Goal: Transaction & Acquisition: Book appointment/travel/reservation

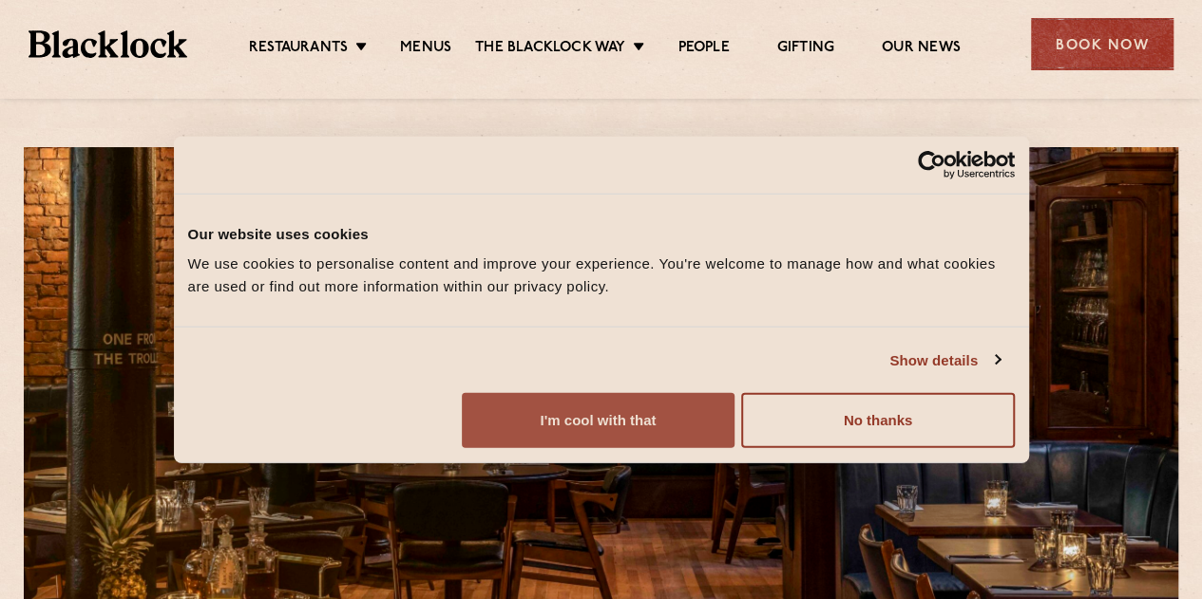
click at [734, 448] on button "I'm cool with that" at bounding box center [598, 420] width 273 height 55
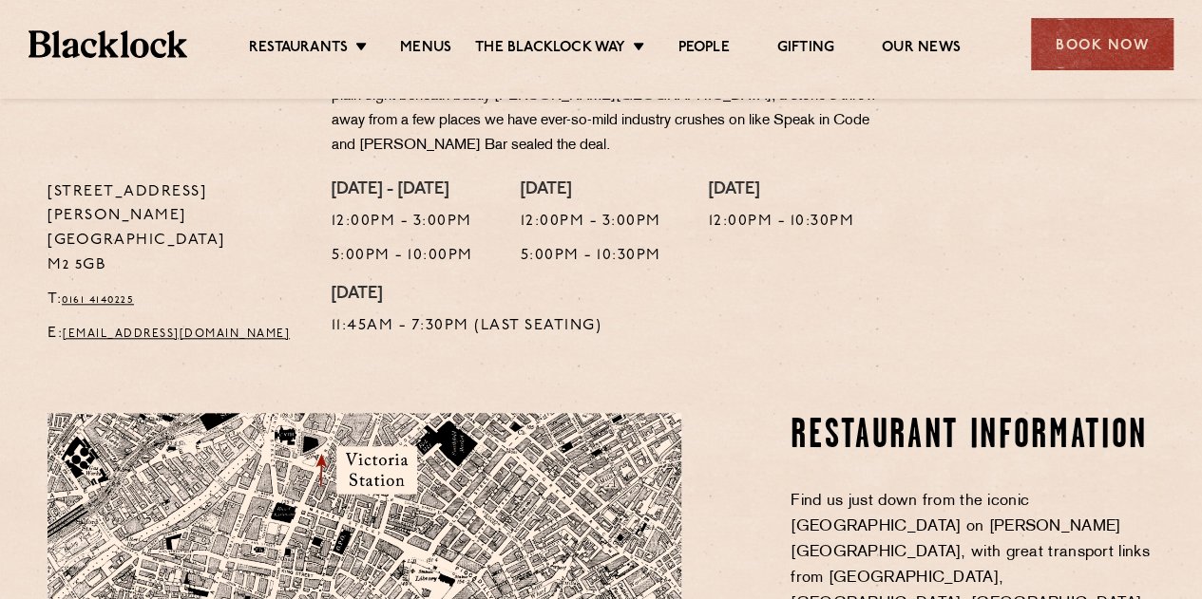
scroll to position [803, 0]
click at [1096, 58] on div "Book Now" at bounding box center [1102, 44] width 142 height 52
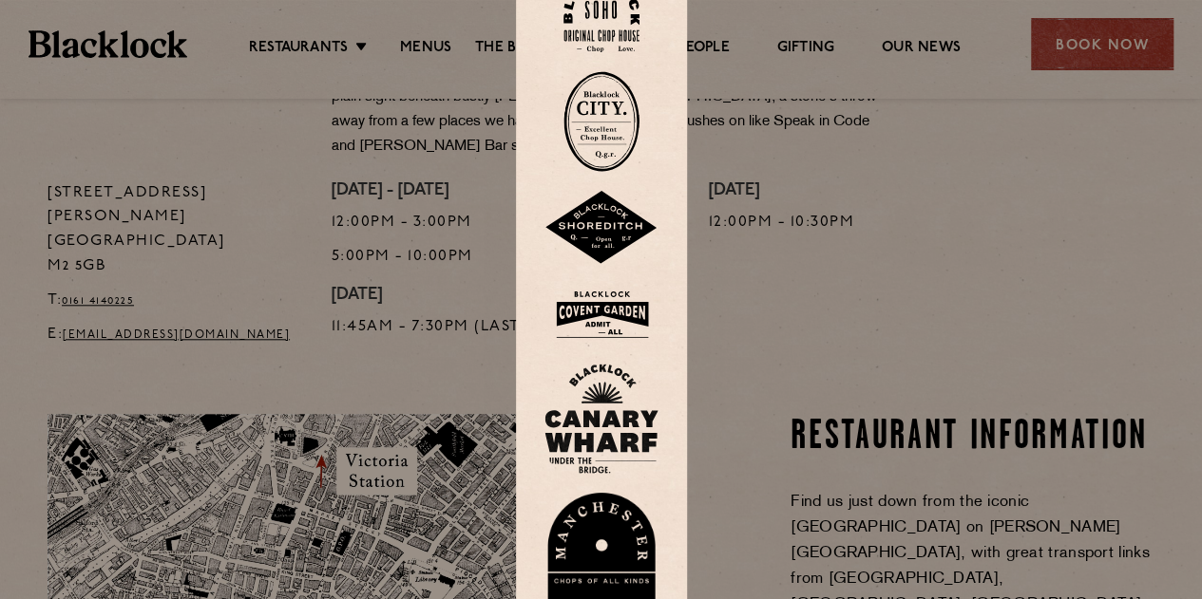
click at [1081, 42] on div at bounding box center [601, 299] width 1202 height 599
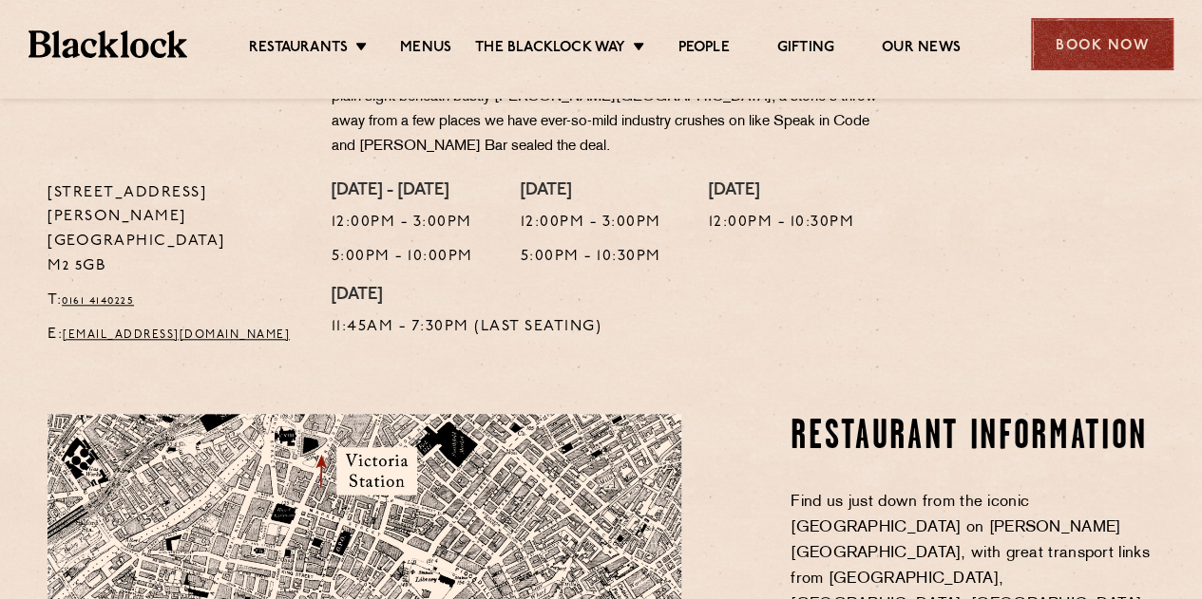
click at [1132, 24] on div "Book Now" at bounding box center [1102, 44] width 142 height 52
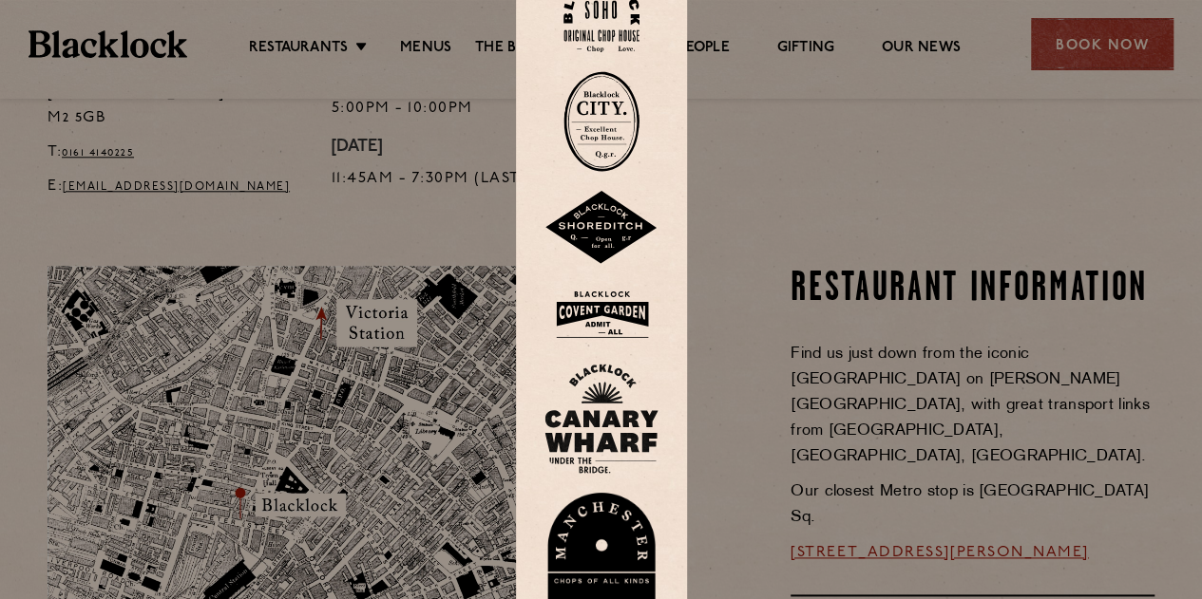
scroll to position [953, 0]
click at [604, 542] on img at bounding box center [601, 558] width 114 height 131
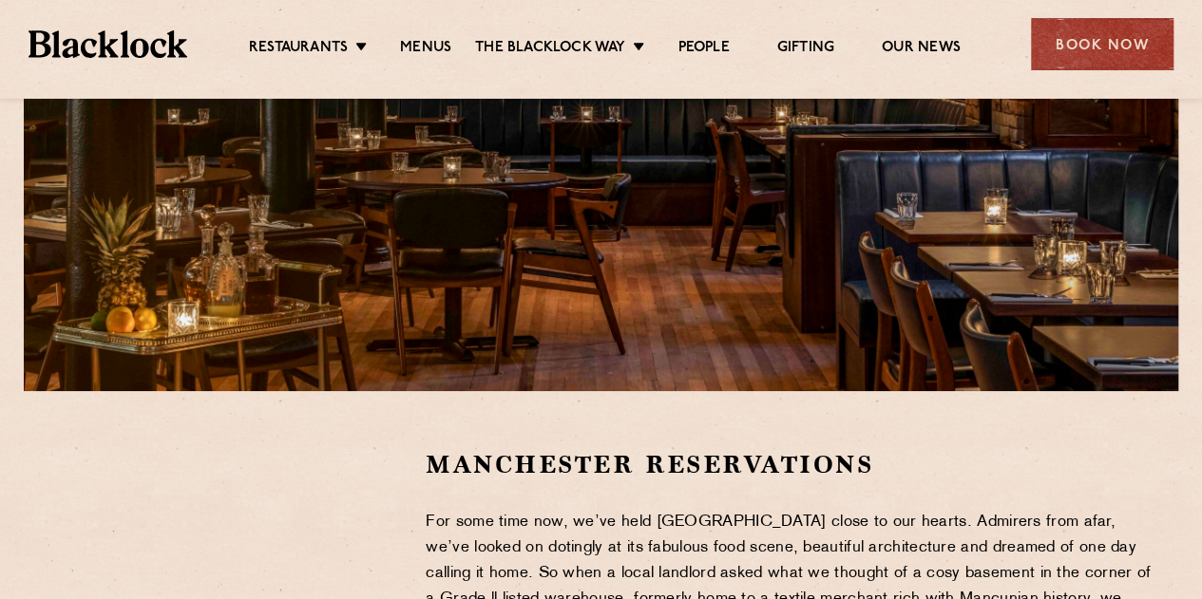
scroll to position [637, 0]
